Goal: Task Accomplishment & Management: Complete application form

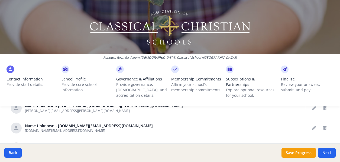
scroll to position [305, 0]
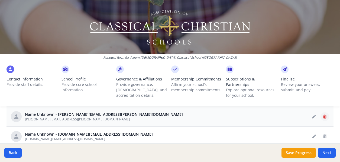
click at [326, 114] on icon "Delete staff" at bounding box center [325, 116] width 3 height 4
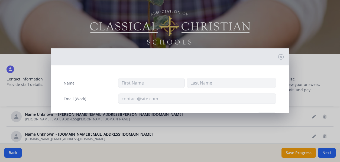
type input "[PERSON_NAME][EMAIL_ADDRESS][PERSON_NAME][DOMAIN_NAME]"
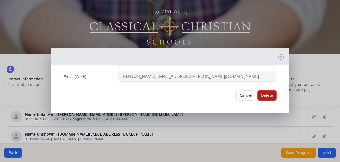
click at [275, 97] on button "Delete" at bounding box center [267, 95] width 19 height 10
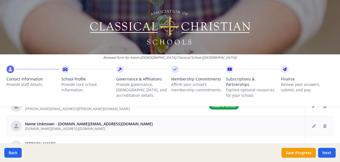
scroll to position [296, 0]
click at [324, 123] on icon "Delete staff" at bounding box center [325, 125] width 3 height 4
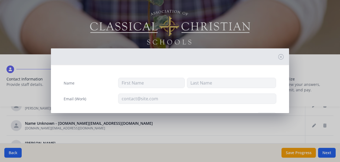
type input "[DOMAIN_NAME][EMAIL_ADDRESS][DOMAIN_NAME]"
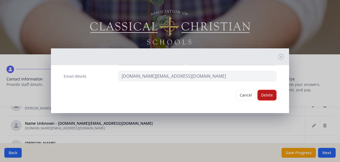
click at [261, 92] on button "Delete" at bounding box center [267, 95] width 19 height 10
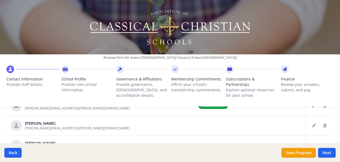
scroll to position [325, 0]
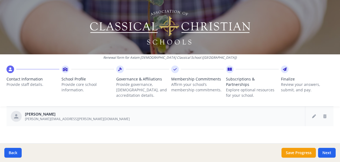
click at [328, 113] on div at bounding box center [320, 116] width 20 height 9
click at [325, 114] on icon "Delete staff" at bounding box center [325, 116] width 3 height 4
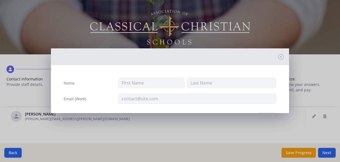
type input "[PERSON_NAME]"
type input "[PERSON_NAME][EMAIL_ADDRESS][PERSON_NAME][DOMAIN_NAME]"
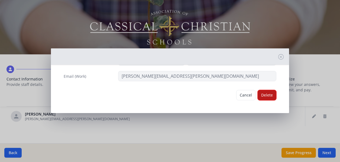
click at [262, 94] on button "Delete" at bounding box center [267, 95] width 19 height 10
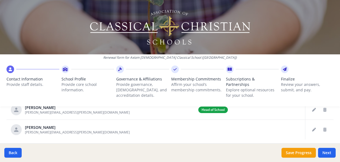
scroll to position [291, 0]
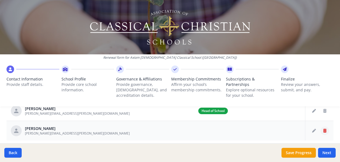
click at [327, 126] on button "Delete staff" at bounding box center [325, 130] width 9 height 9
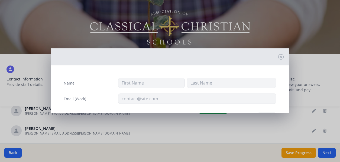
type input "[PERSON_NAME]"
type input "[PERSON_NAME][EMAIL_ADDRESS][PERSON_NAME][DOMAIN_NAME]"
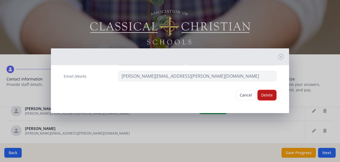
click at [268, 95] on button "Delete" at bounding box center [267, 95] width 19 height 10
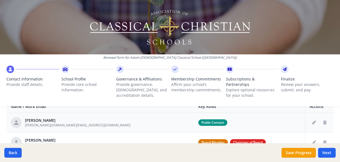
scroll to position [226, 0]
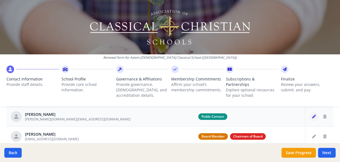
click at [315, 113] on button "Edit staff" at bounding box center [314, 116] width 9 height 9
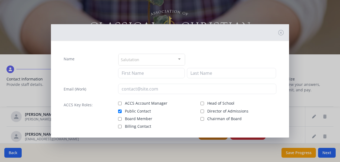
type input "[PERSON_NAME]"
type input "Green"
type input "[PERSON_NAME][DOMAIN_NAME][EMAIL_ADDRESS][DOMAIN_NAME]"
checkbox input "true"
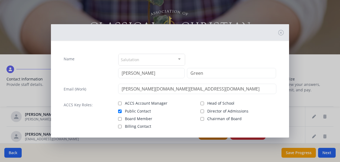
click at [121, 121] on label "Board Member" at bounding box center [156, 118] width 76 height 7
click at [121, 120] on input "Board Member" at bounding box center [120, 119] width 4 height 4
checkbox input "true"
click at [201, 103] on input "Head of School" at bounding box center [203, 103] width 4 height 4
checkbox input "true"
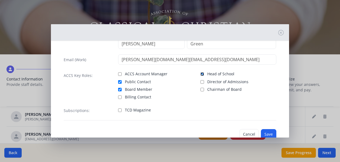
scroll to position [44, 0]
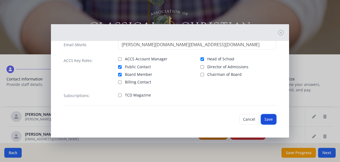
click at [268, 118] on button "Save" at bounding box center [268, 119] width 15 height 10
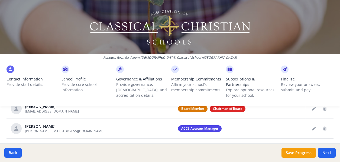
scroll to position [249, 0]
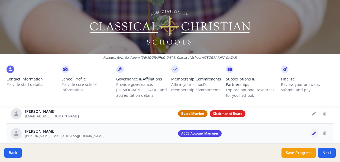
click at [316, 129] on button "Edit staff" at bounding box center [314, 133] width 9 height 9
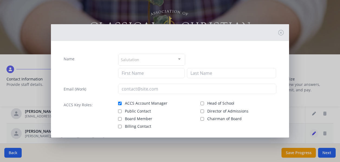
type input "[PERSON_NAME]"
type input "Irvine"
type input "[PERSON_NAME][EMAIL_ADDRESS][DOMAIN_NAME]"
checkbox input "true"
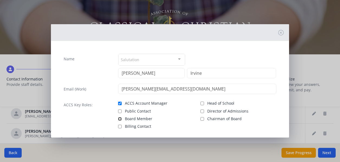
click at [119, 118] on input "Board Member" at bounding box center [120, 119] width 4 height 4
checkbox input "true"
click at [201, 103] on input "Head of School" at bounding box center [203, 103] width 4 height 4
checkbox input "true"
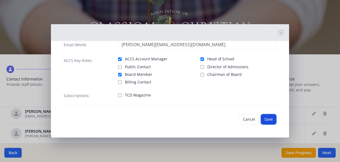
click at [271, 121] on button "Save" at bounding box center [268, 119] width 15 height 10
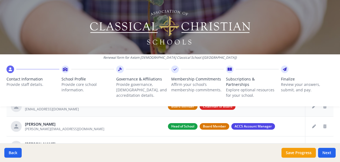
scroll to position [273, 0]
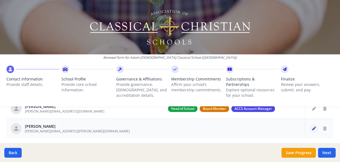
click at [314, 126] on icon "Edit staff" at bounding box center [314, 128] width 4 height 4
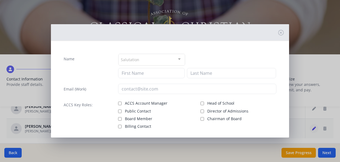
type input "[PERSON_NAME]"
type input "[PERSON_NAME][EMAIL_ADDRESS][PERSON_NAME][DOMAIN_NAME]"
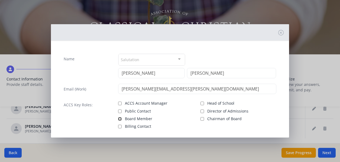
click at [120, 118] on input "Board Member" at bounding box center [120, 119] width 4 height 4
checkbox input "true"
click at [201, 106] on label "Head of School" at bounding box center [239, 102] width 76 height 7
click at [201, 105] on input "Head of School" at bounding box center [203, 103] width 4 height 4
checkbox input "true"
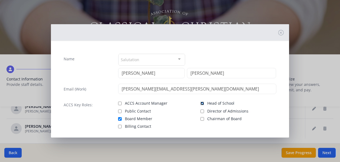
scroll to position [40, 0]
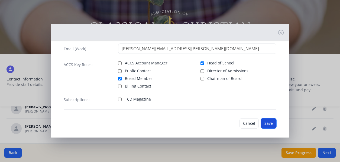
click at [273, 125] on button "Save" at bounding box center [268, 123] width 15 height 10
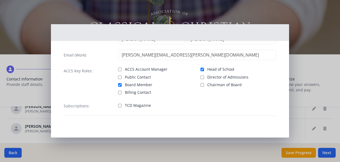
scroll to position [34, 0]
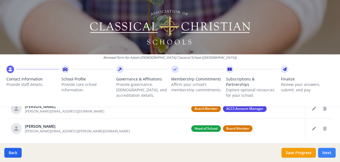
click at [329, 152] on button "Next" at bounding box center [327, 153] width 18 height 10
type input "[PHONE_NUMBER]"
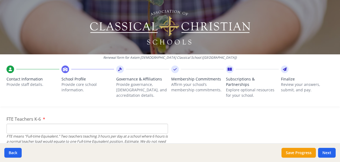
scroll to position [340, 0]
click at [80, 126] on input "FTE Teachers K-6" at bounding box center [88, 128] width 162 height 10
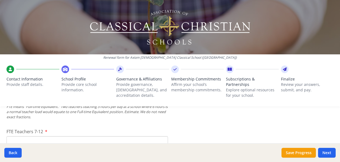
scroll to position [381, 0]
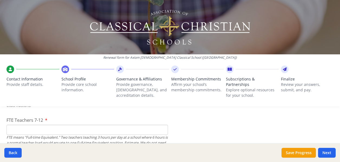
type input "5"
click at [84, 126] on input "FTE Teachers 7-12" at bounding box center [88, 130] width 162 height 10
type input "2"
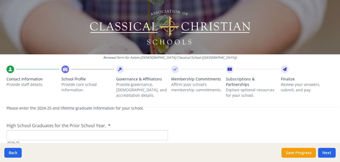
scroll to position [786, 0]
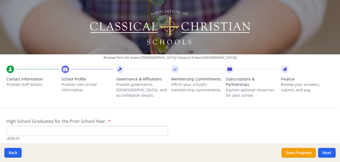
type input "20"
click at [104, 126] on input "High School Graduates for the Prior School Year." at bounding box center [88, 131] width 162 height 10
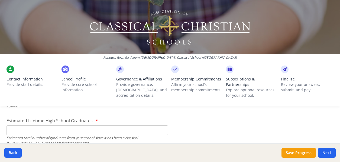
type input "5"
click at [116, 125] on input "Estimated Lifetime High School Graduates." at bounding box center [88, 130] width 162 height 10
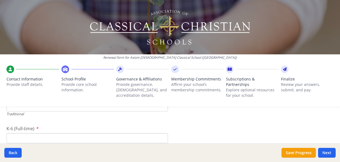
scroll to position [1137, 0]
type input "7"
type input "0"
click at [162, 120] on input "0" at bounding box center [88, 125] width 162 height 10
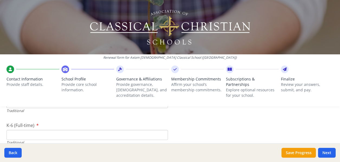
click at [134, 130] on input "K-6 (Full-time)" at bounding box center [88, 135] width 162 height 10
type input "45"
click at [87, 134] on input "7-12 (Full-time)" at bounding box center [88, 136] width 162 height 10
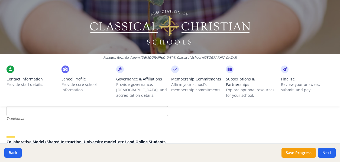
scroll to position [1231, 0]
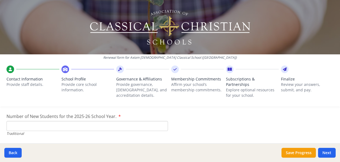
type input "54"
click at [109, 121] on input "Number of New Students for the 2025-26 School Year." at bounding box center [88, 126] width 162 height 10
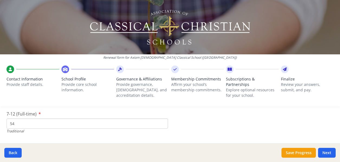
scroll to position [1221, 0]
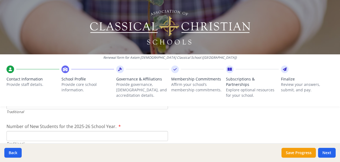
click at [35, 131] on input "Number of New Students for the 2025-26 School Year." at bounding box center [88, 136] width 162 height 10
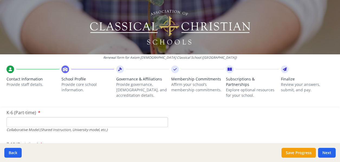
scroll to position [1292, 0]
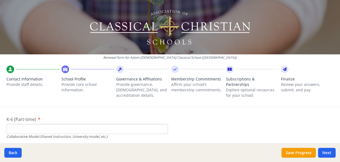
type input "15"
click at [117, 126] on input "K-6 (Part-time)" at bounding box center [88, 129] width 162 height 10
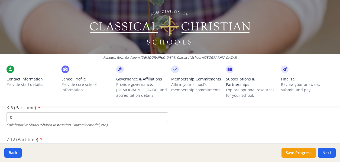
scroll to position [1326, 0]
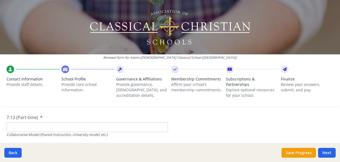
type input "0"
click at [108, 122] on input "7-12 (Part-time)" at bounding box center [88, 127] width 162 height 10
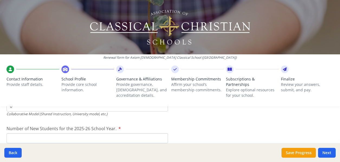
scroll to position [1347, 0]
type input "0"
click at [104, 15] on input "Number of New Students for the 2025-26 School Year." at bounding box center [88, 10] width 162 height 10
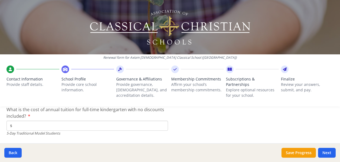
scroll to position [1436, 0]
type input "0"
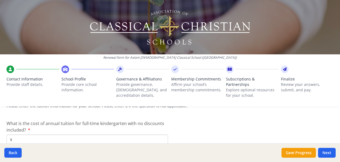
scroll to position [1430, 0]
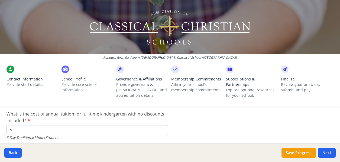
click at [101, 125] on input "$" at bounding box center [88, 130] width 162 height 10
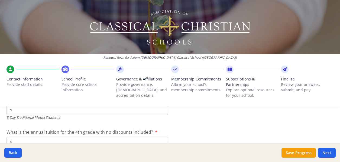
scroll to position [1497, 0]
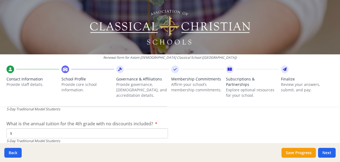
type input "$7 800"
click at [133, 128] on input "$" at bounding box center [88, 133] width 162 height 10
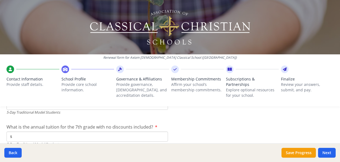
scroll to position [1528, 0]
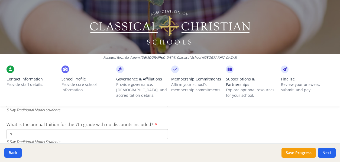
type input "$7 800"
click at [131, 129] on input "$" at bounding box center [88, 134] width 162 height 10
type input "$7 900"
click at [107, 129] on input "$" at bounding box center [88, 134] width 162 height 10
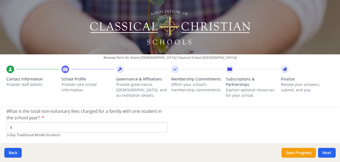
scroll to position [1605, 0]
type input "$8 000"
click at [124, 122] on input "$" at bounding box center [88, 127] width 162 height 10
type input "$50"
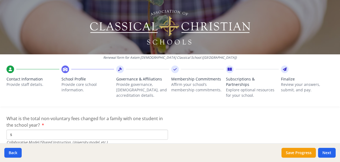
scroll to position [1864, 0]
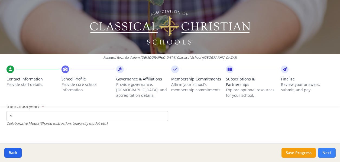
click at [328, 154] on button "Next" at bounding box center [327, 153] width 18 height 10
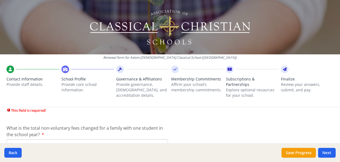
click at [109, 139] on input "$" at bounding box center [88, 144] width 162 height 10
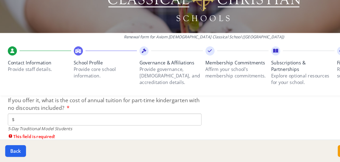
scroll to position [1468, 0]
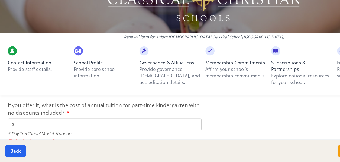
type input "$0"
click at [103, 125] on input "$" at bounding box center [88, 130] width 162 height 10
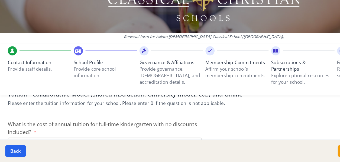
scroll to position [1670, 0]
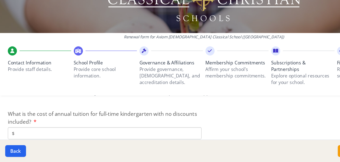
type input "$0"
click at [110, 133] on input "$" at bounding box center [88, 138] width 162 height 10
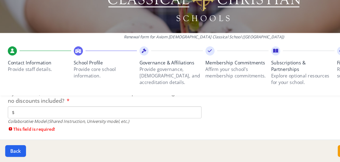
scroll to position [1726, 0]
type input "$0"
click at [102, 116] on input "$" at bounding box center [88, 120] width 162 height 10
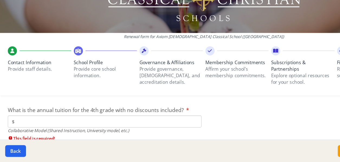
scroll to position [1756, 0]
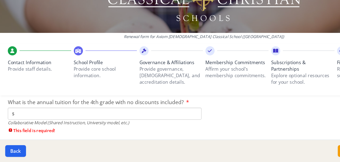
type input "$0"
click at [103, 117] on input "$" at bounding box center [88, 121] width 162 height 10
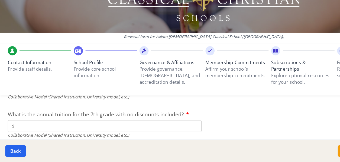
scroll to position [1784, 0]
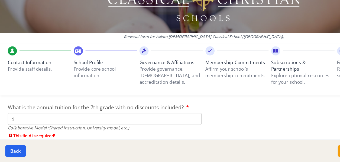
type input "$0"
click at [100, 121] on input "$" at bounding box center [88, 126] width 162 height 10
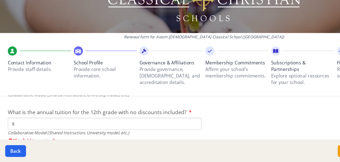
type input "$0"
click at [98, 125] on input "$" at bounding box center [88, 130] width 162 height 10
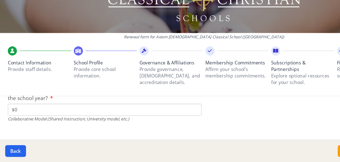
scroll to position [1864, 0]
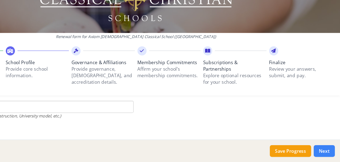
type input "$0"
click at [324, 152] on button "Next" at bounding box center [327, 153] width 18 height 10
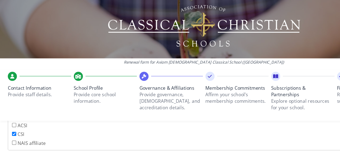
scroll to position [270, 0]
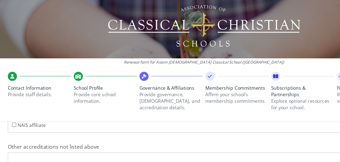
click at [135, 135] on input "Other accreditations not listed above" at bounding box center [170, 137] width 327 height 10
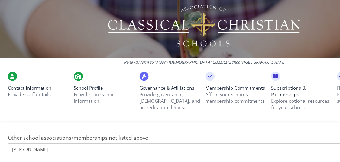
scroll to position [407, 0]
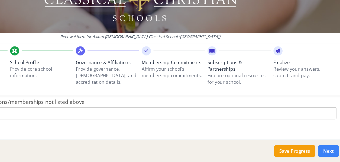
type input "Cognia"
click at [326, 154] on button "Next" at bounding box center [327, 153] width 18 height 10
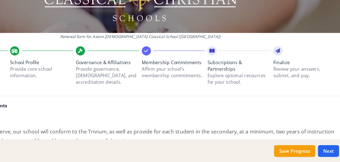
scroll to position [385, 0]
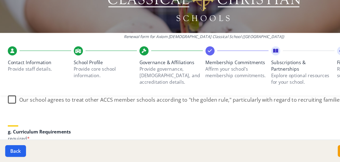
click at [10, 105] on label "Our school agrees to treat other ACCS member schools according to "the golden r…" at bounding box center [156, 109] width 299 height 12
click at [0, 0] on input "Our school agrees to treat other ACCS member schools according to "the golden r…" at bounding box center [0, 0] width 0 height 0
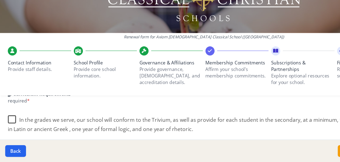
scroll to position [417, 0]
click at [9, 123] on label "In the grades we serve, our school will conform to the Trivium, as well as prov…" at bounding box center [170, 128] width 327 height 18
click at [0, 0] on input "In the grades we serve, our school will conform to the Trivium, as well as prov…" at bounding box center [0, 0] width 0 height 0
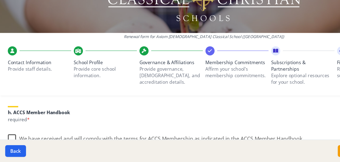
scroll to position [470, 0]
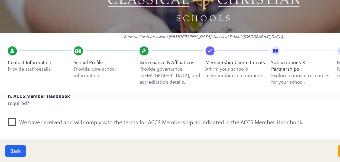
click at [10, 124] on label "We have received and will comply with the terms for ACCS Membership as indicate…" at bounding box center [130, 128] width 247 height 12
click at [0, 0] on input "We have received and will comply with the terms for ACCS Membership as indicate…" at bounding box center [0, 0] width 0 height 0
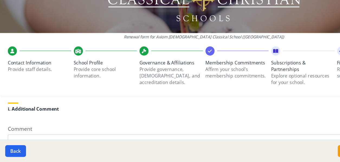
scroll to position [557, 0]
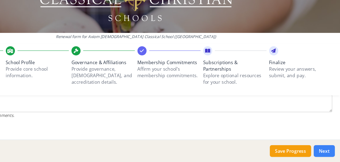
click at [327, 151] on button "Next" at bounding box center [327, 153] width 18 height 10
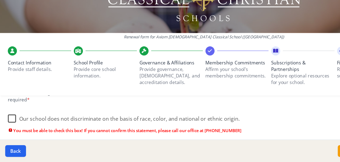
scroll to position [368, 0]
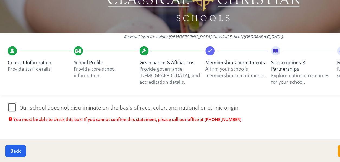
click at [9, 113] on label "Our school does not discriminate on the basis of race, color, and national or e…" at bounding box center [103, 115] width 193 height 12
click at [0, 0] on input "Our school does not discriminate on the basis of race, color, and national or e…" at bounding box center [0, 0] width 0 height 0
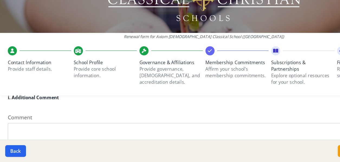
scroll to position [594, 0]
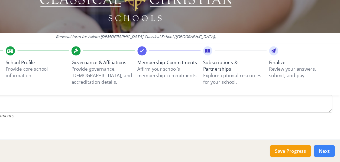
click at [327, 153] on button "Next" at bounding box center [327, 153] width 18 height 10
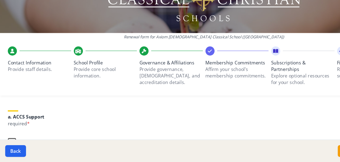
scroll to position [86, 0]
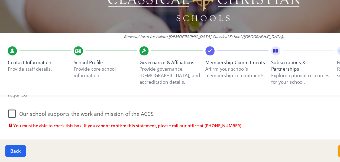
click at [13, 118] on label "Our school supports the work and mission of the ACCS." at bounding box center [68, 120] width 123 height 12
click at [0, 0] on input "Our school supports the work and mission of the ACCS." at bounding box center [0, 0] width 0 height 0
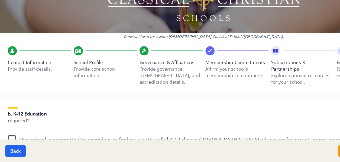
scroll to position [116, 0]
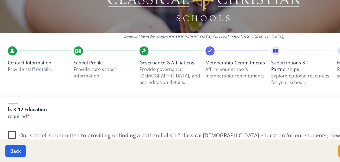
click at [10, 134] on label "Our school is committed to providing or finding a path to full K-12 classical […" at bounding box center [170, 141] width 327 height 18
click at [0, 0] on input "Our school is committed to providing or finding a path to full K-12 classical […" at bounding box center [0, 0] width 0 height 0
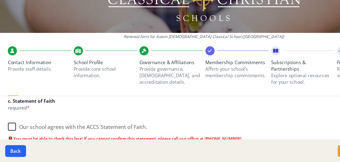
scroll to position [179, 0]
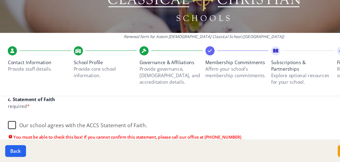
click at [9, 125] on label "Our school agrees with the ACCS Statement of Faith." at bounding box center [65, 130] width 116 height 12
click at [0, 0] on input "Our school agrees with the ACCS Statement of Faith." at bounding box center [0, 0] width 0 height 0
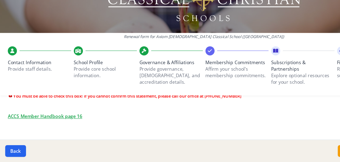
scroll to position [249, 0]
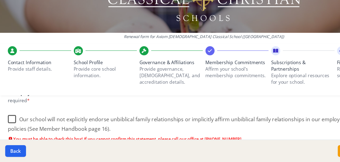
click at [9, 120] on label "Our school will not explicitly endorse unbiblical family relationships or impli…" at bounding box center [170, 128] width 327 height 18
click at [0, 0] on input "Our school will not explicitly endorse unbiblical family relationships or impli…" at bounding box center [0, 0] width 0 height 0
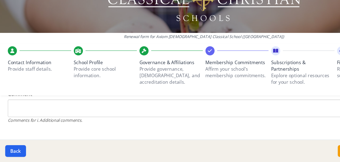
scroll to position [557, 0]
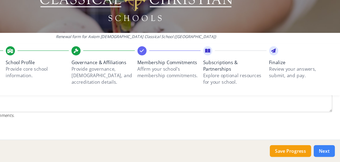
click at [333, 153] on button "Next" at bounding box center [327, 153] width 18 height 10
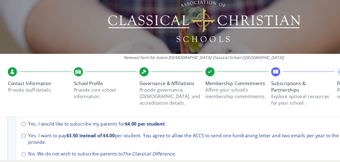
scroll to position [256, 0]
click at [19, 136] on input "No. We do not wish to subscribe parents to The Classical Difference ." at bounding box center [20, 138] width 4 height 4
radio input "true"
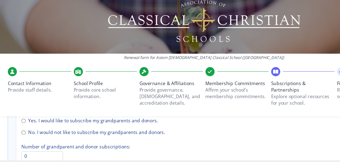
scroll to position [430, 0]
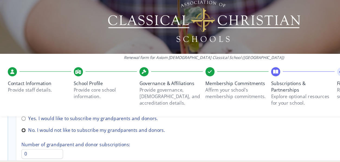
click at [20, 116] on input "No. I would not like to subscribe my grandparents and donors." at bounding box center [20, 118] width 4 height 4
radio input "true"
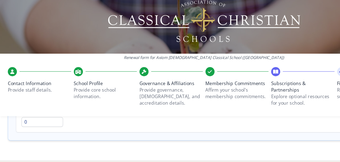
scroll to position [458, 0]
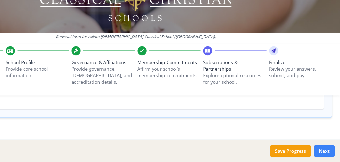
click at [330, 156] on button "Next" at bounding box center [327, 153] width 18 height 10
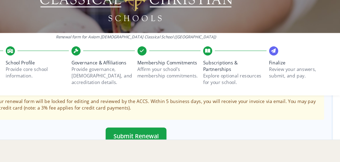
scroll to position [192, 0]
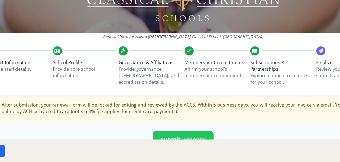
click at [167, 140] on button "Submit Renewal" at bounding box center [170, 143] width 51 height 14
